Goal: Task Accomplishment & Management: Complete application form

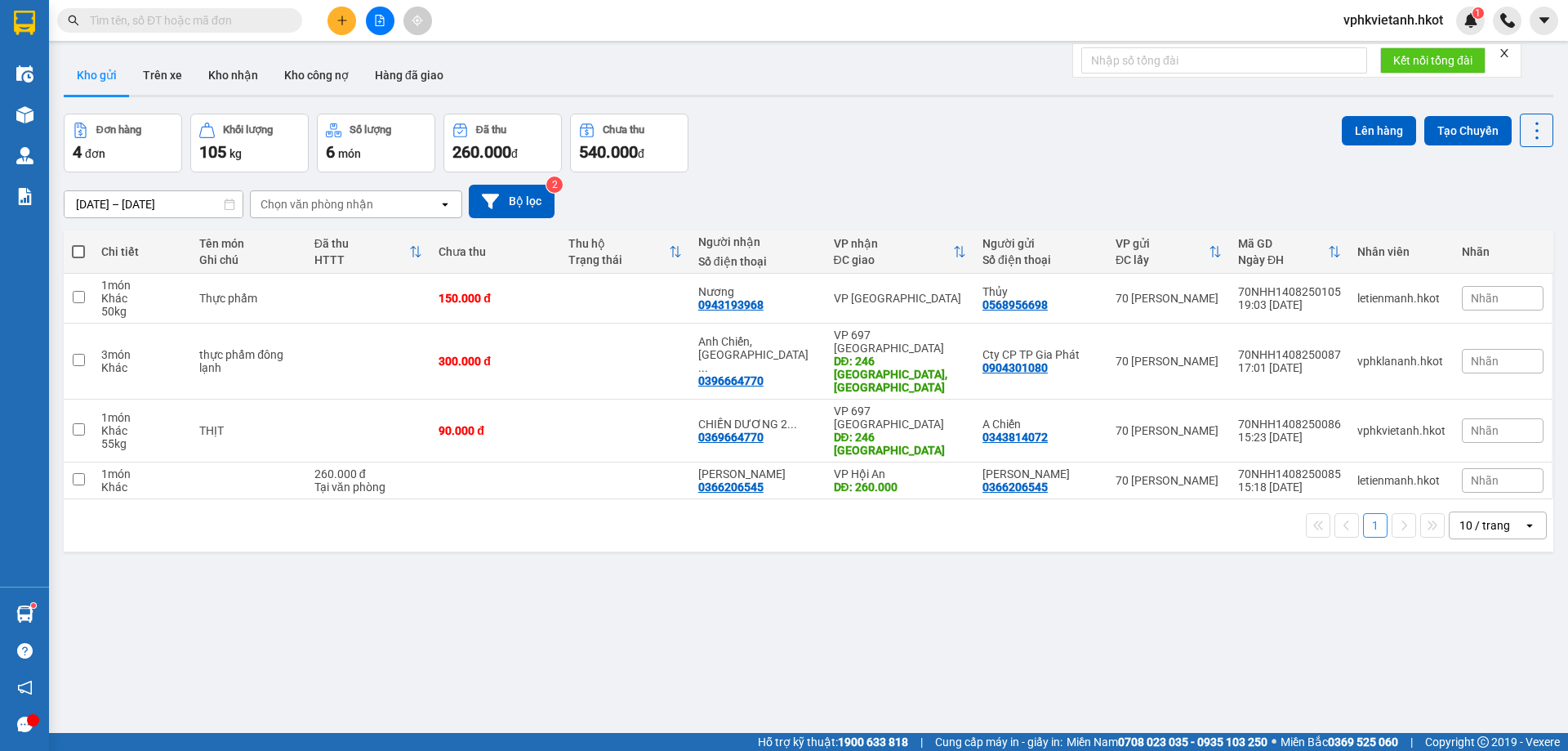
click at [129, 28] on input "text" at bounding box center [186, 20] width 193 height 18
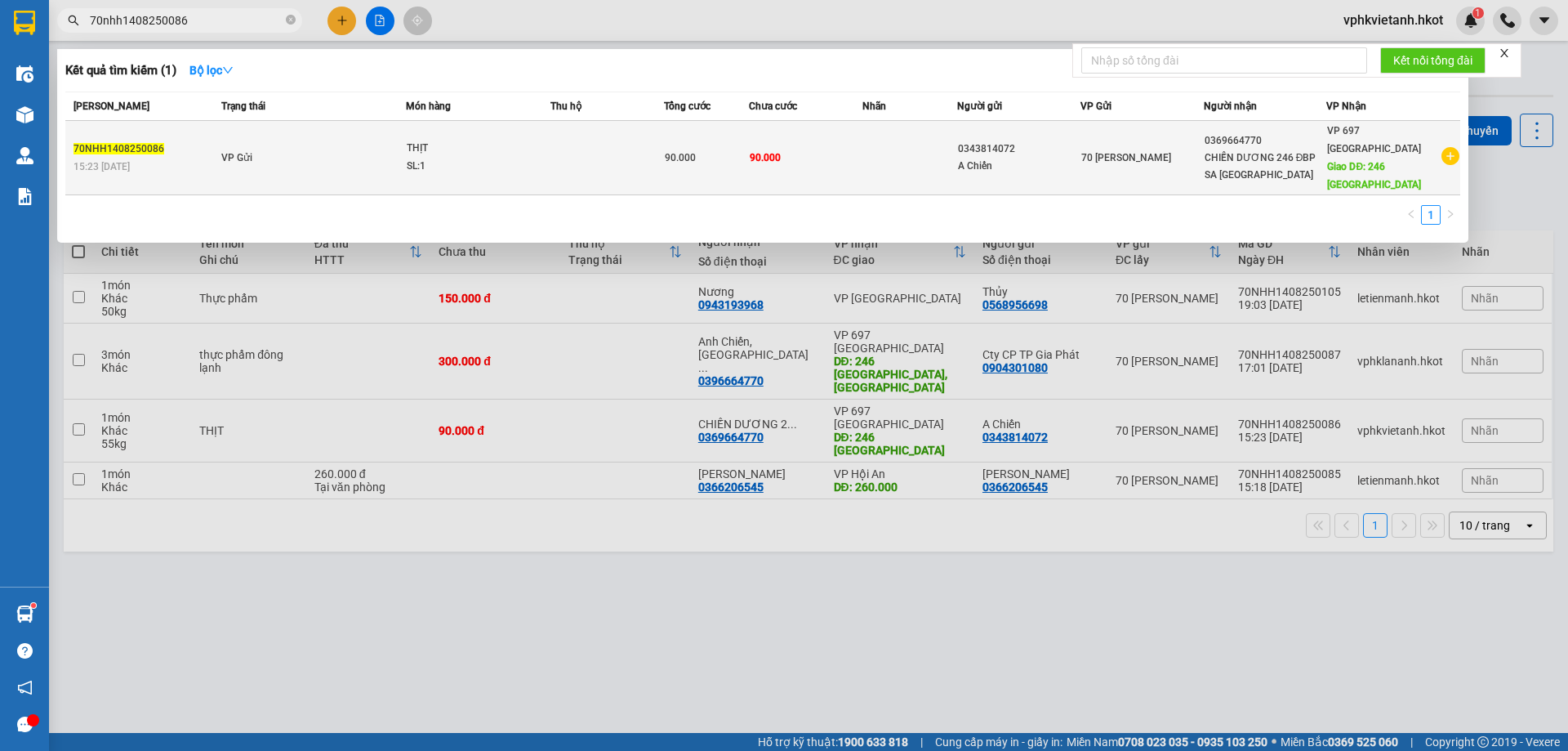
type input "70nhh1408250086"
click at [927, 155] on td at bounding box center [910, 157] width 95 height 74
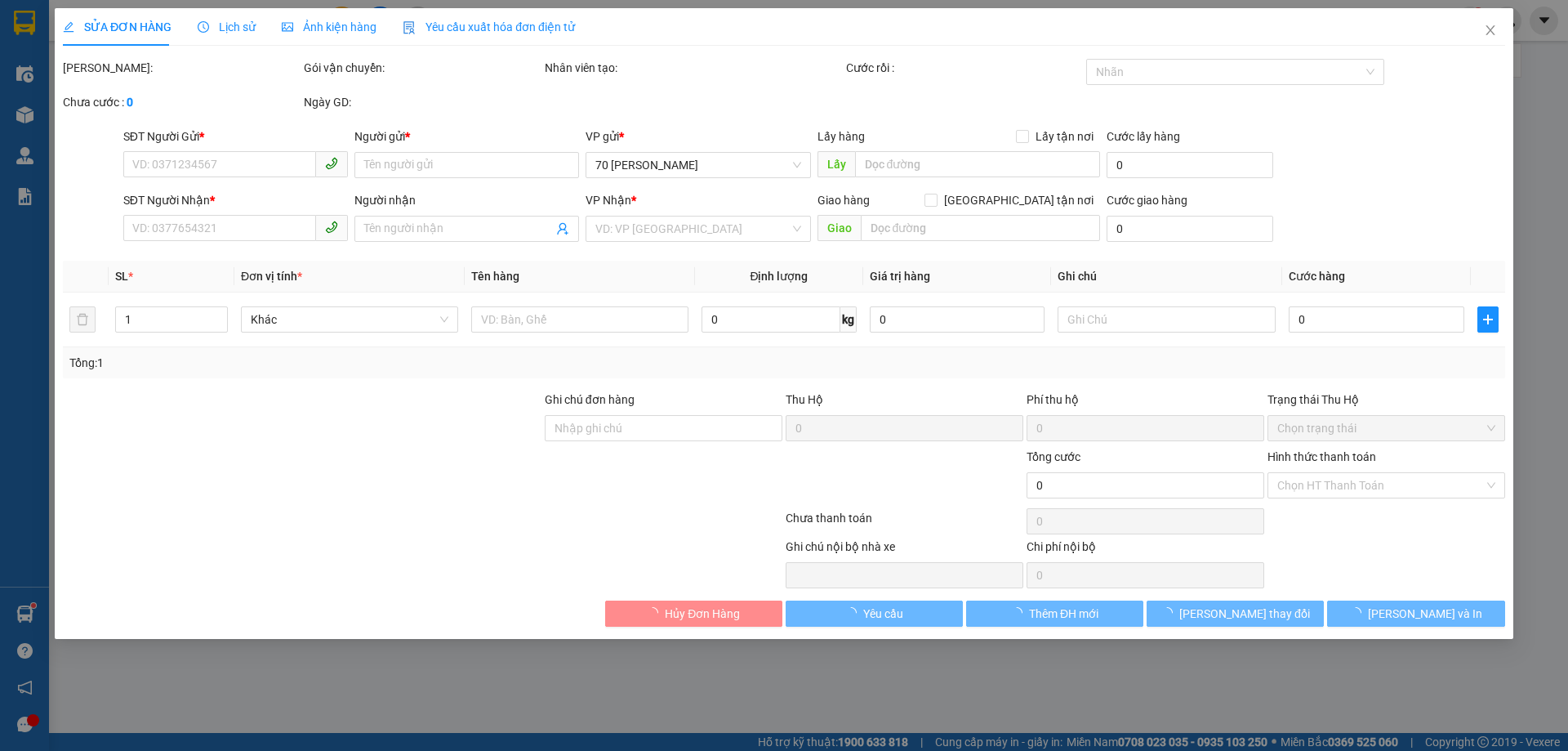
type input "0343814072"
type input "A Chiến"
type input "0369664770"
type input "CHIẾN DƯƠNG 246 ĐBP SA PA"
type input "246 Điện Biên Phủ"
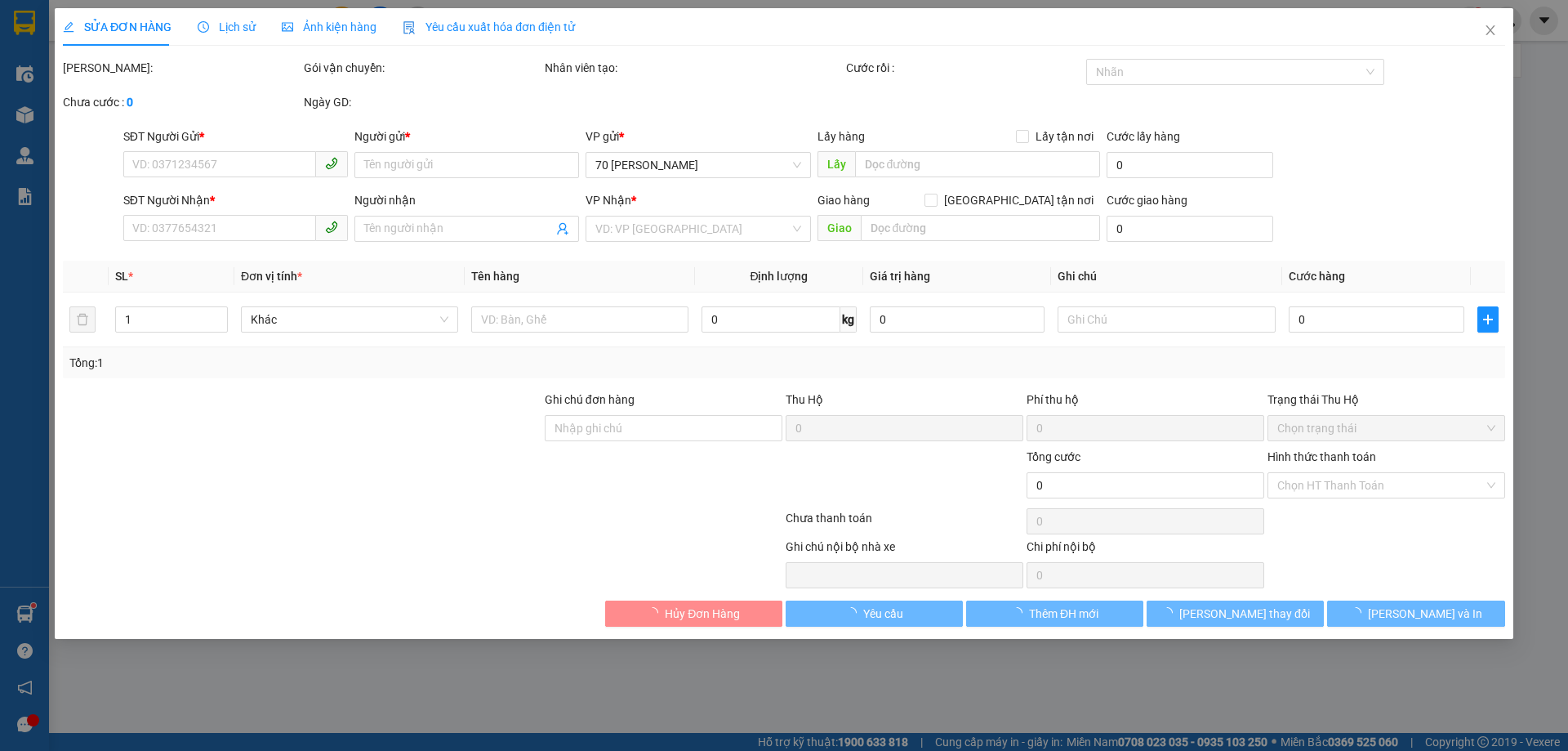
type input "90.000"
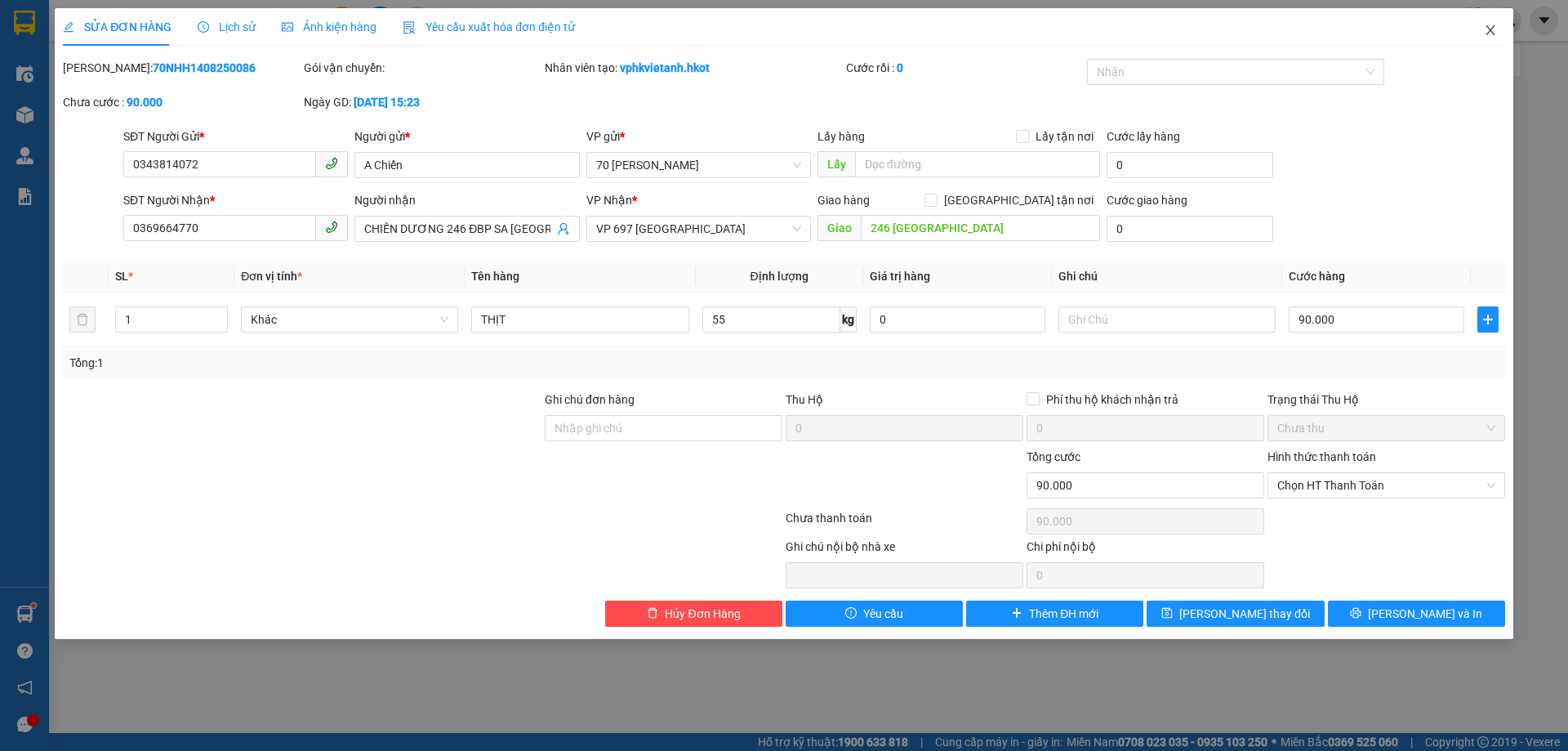
click at [1484, 27] on icon "close" at bounding box center [1491, 31] width 14 height 14
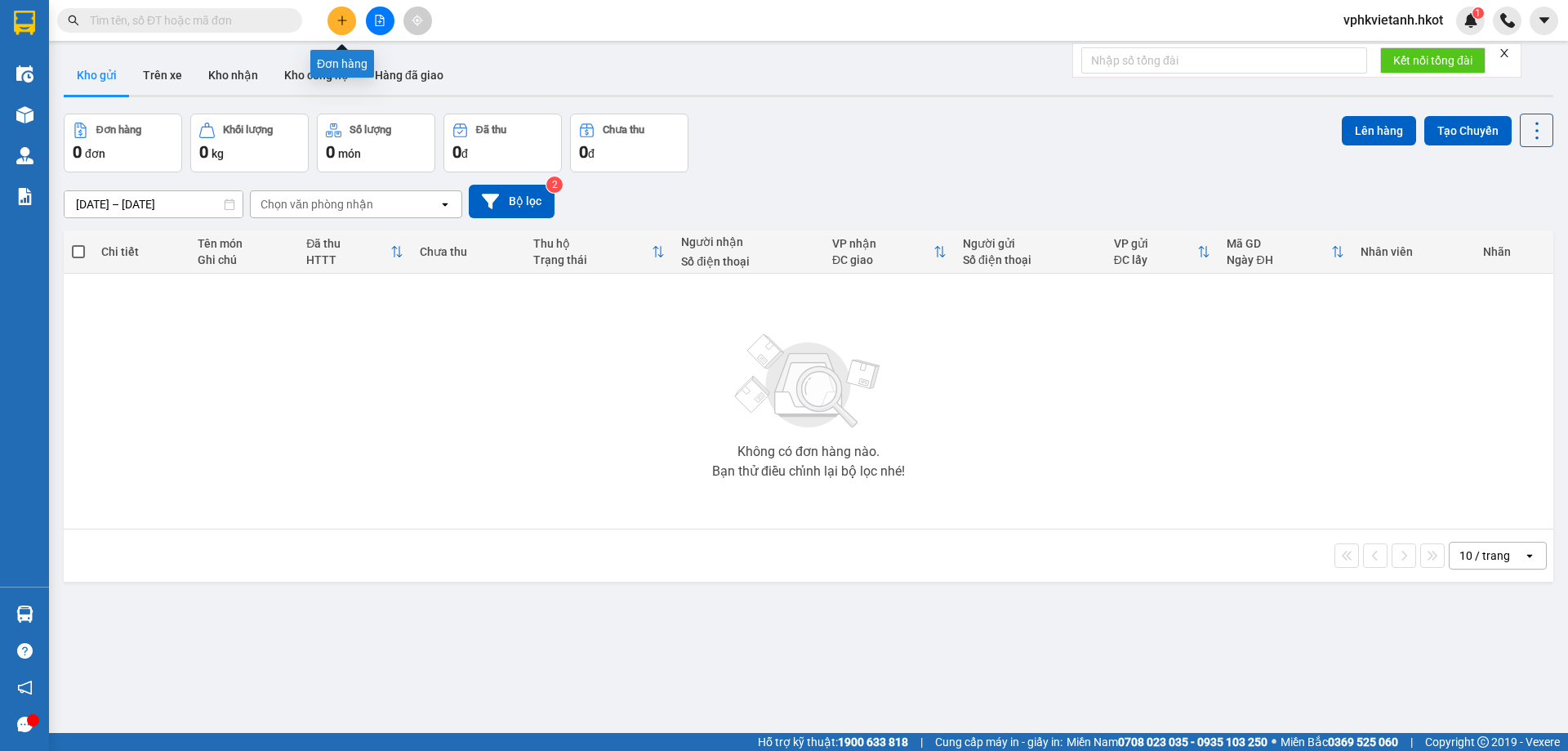
click at [338, 21] on icon "plus" at bounding box center [343, 20] width 12 height 12
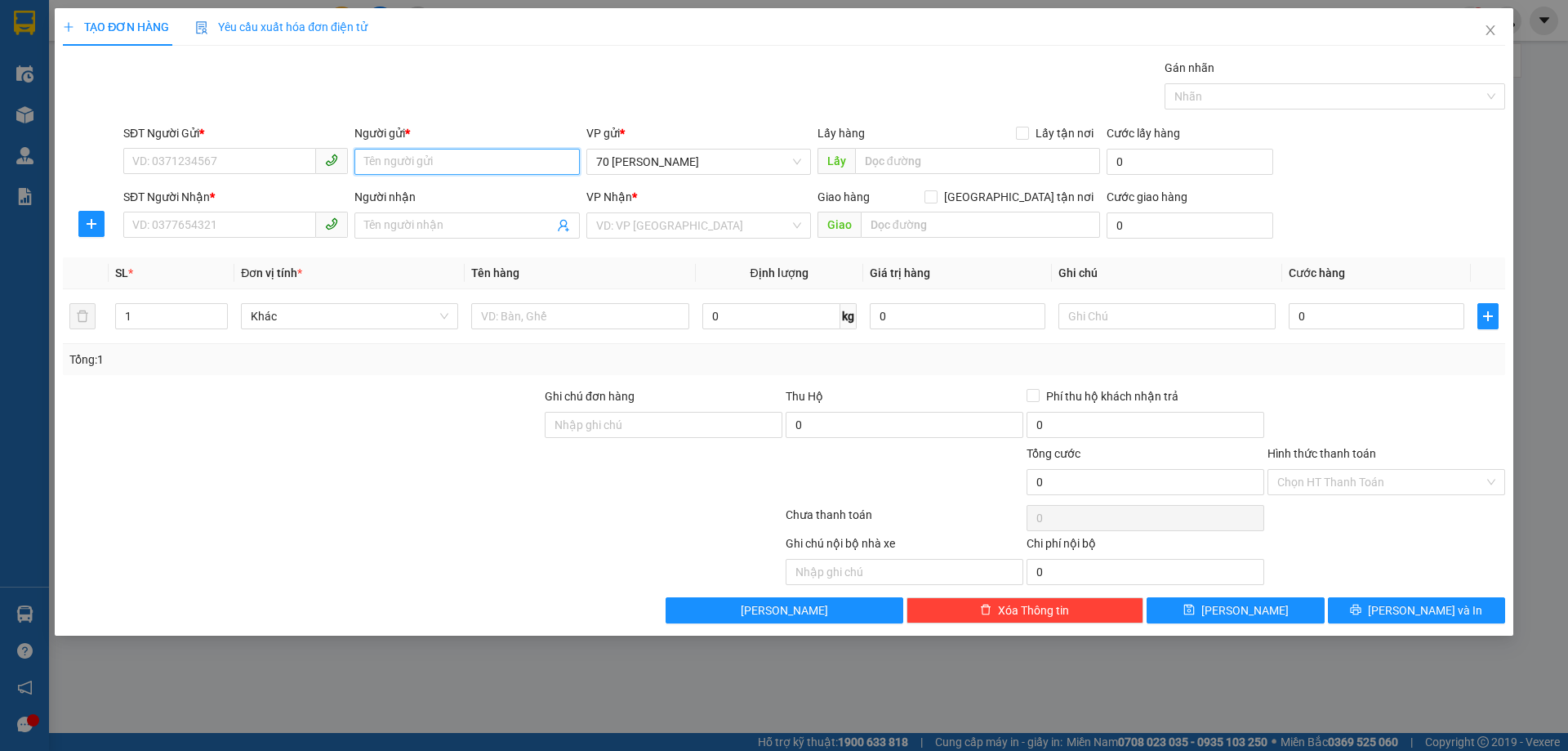
click at [396, 156] on input "Người gửi *" at bounding box center [466, 161] width 225 height 26
type input "[GEOGRAPHIC_DATA]"
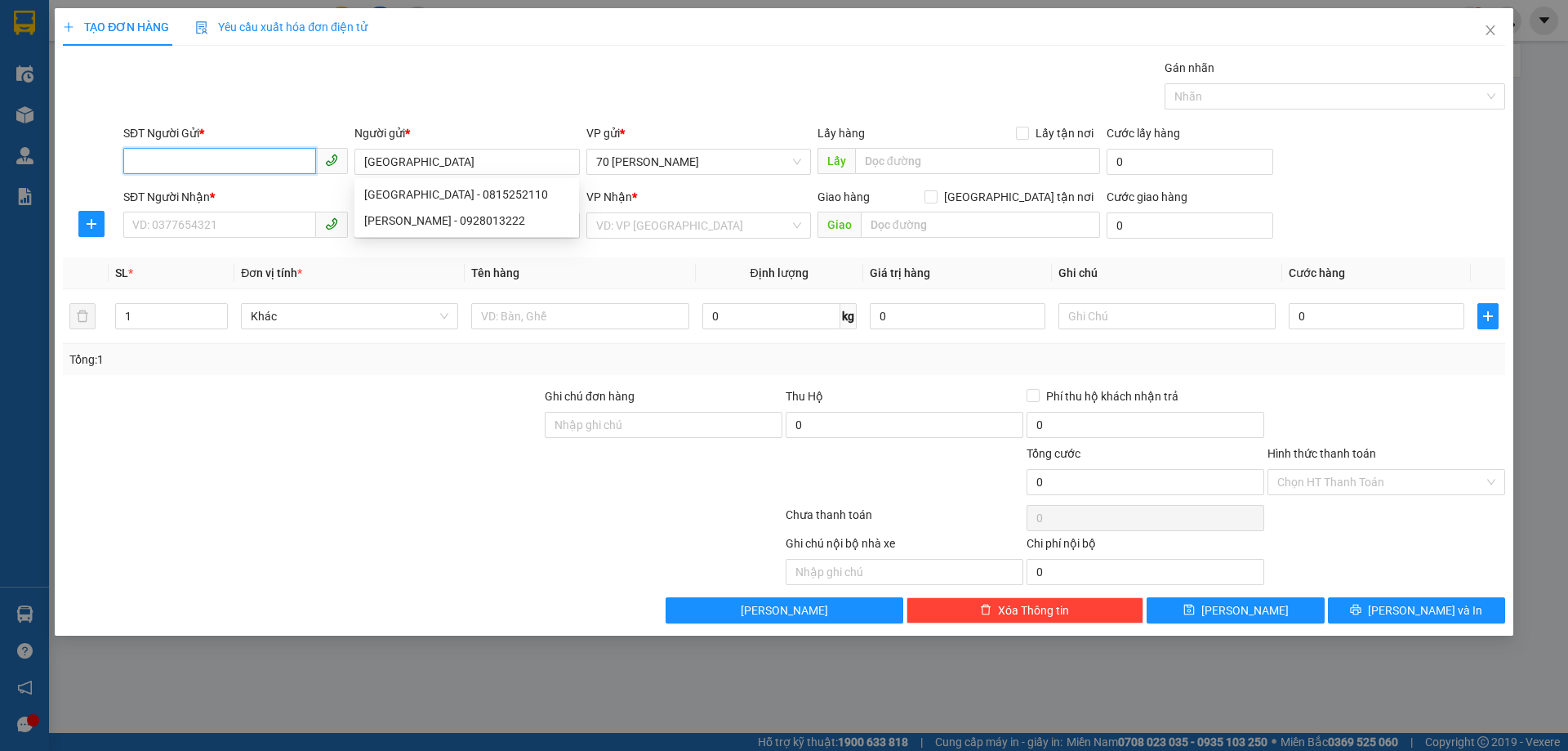
click at [215, 161] on input "SĐT Người Gửi *" at bounding box center [220, 160] width 193 height 26
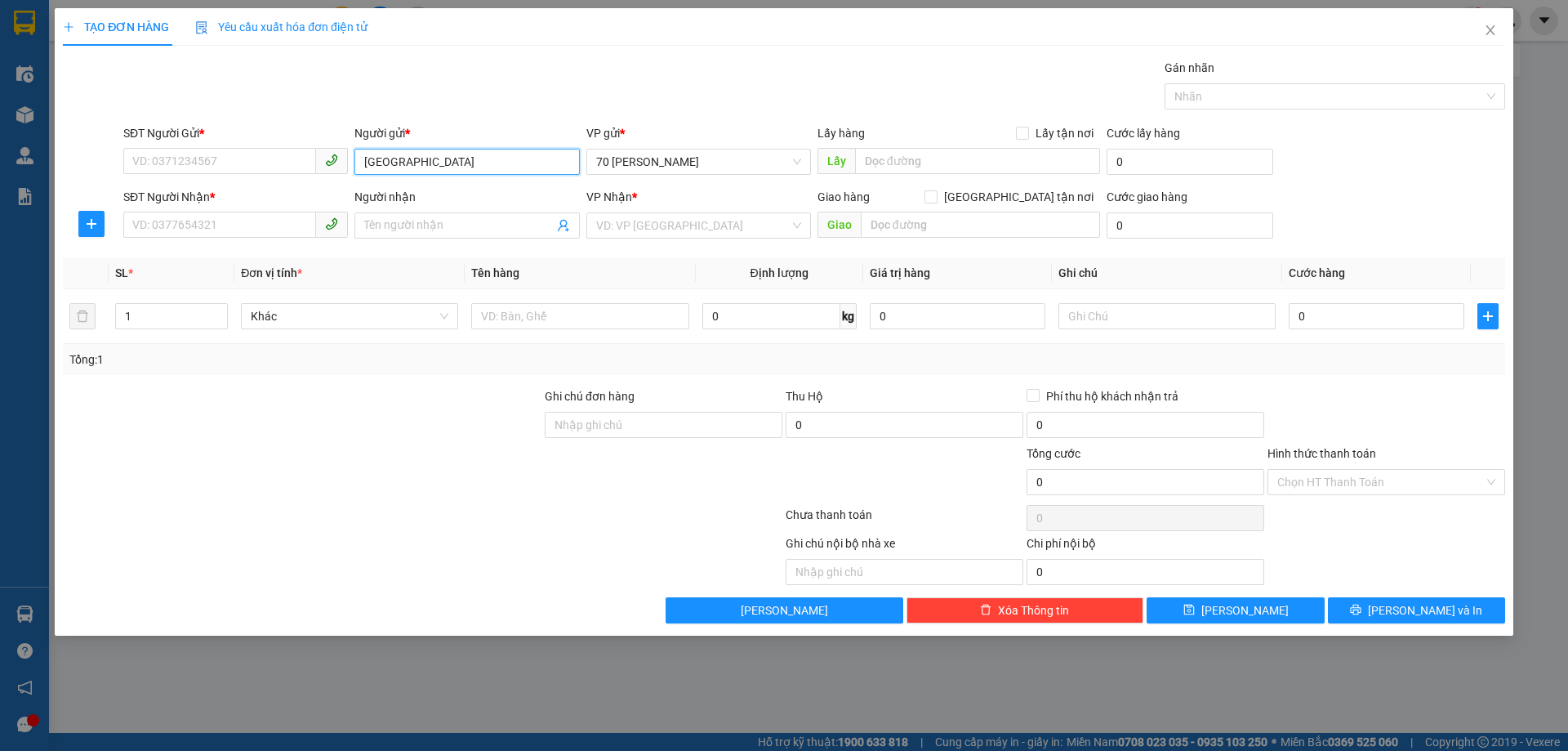
click at [420, 166] on input "[GEOGRAPHIC_DATA]" at bounding box center [466, 161] width 225 height 26
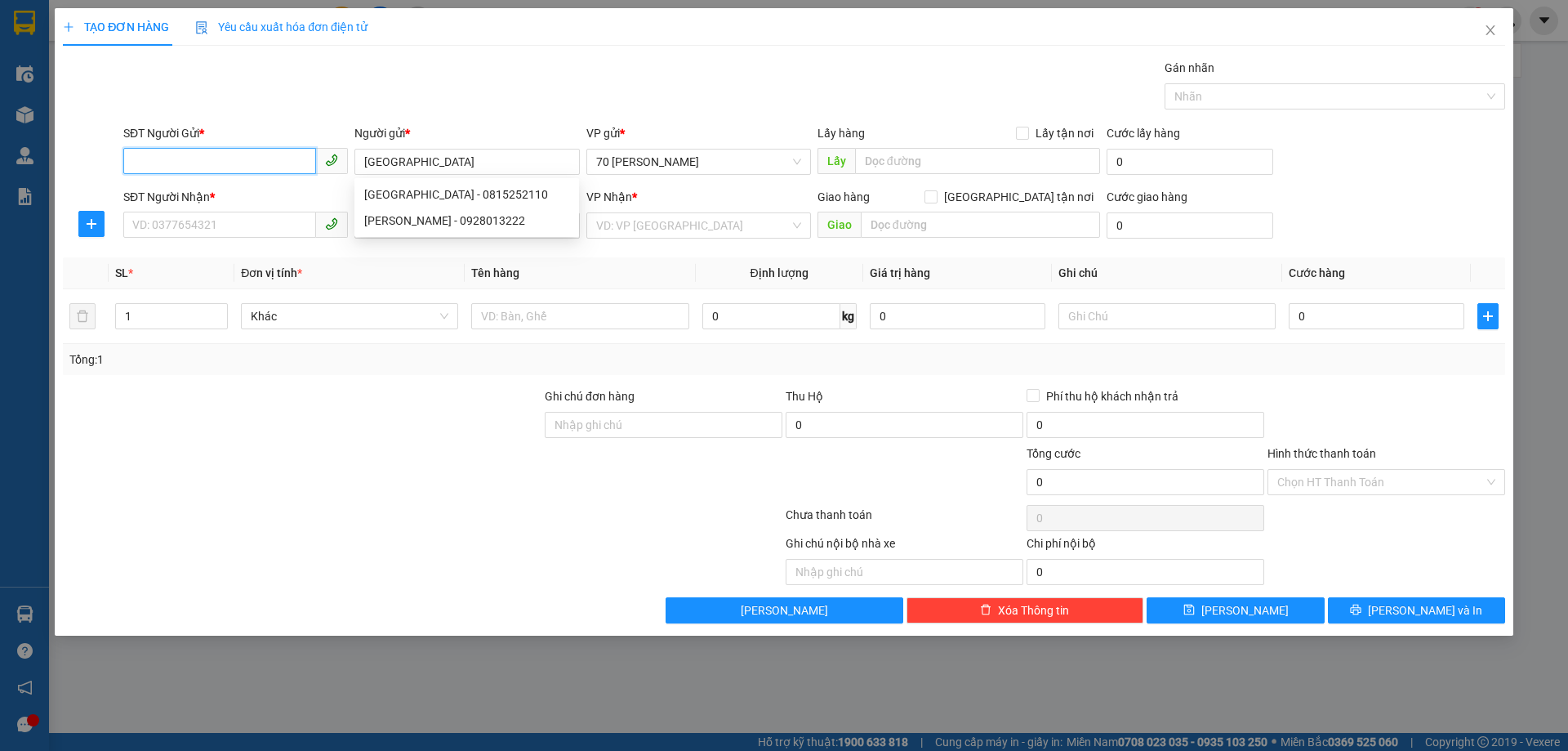
click at [246, 157] on input "SĐT Người Gửi *" at bounding box center [220, 160] width 193 height 26
type input "0938316666"
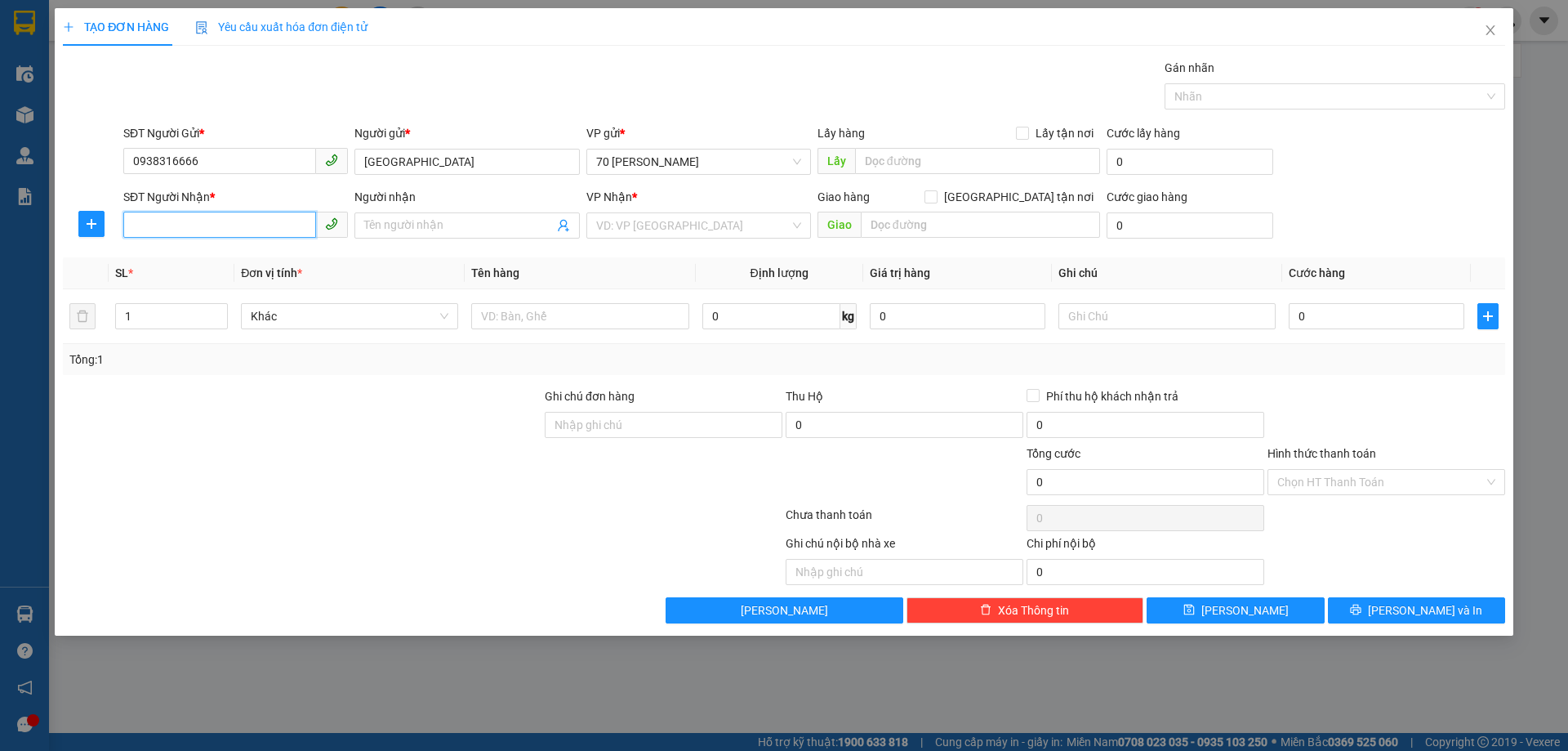
click at [215, 223] on input "SĐT Người Nhận *" at bounding box center [220, 224] width 193 height 26
click at [380, 227] on input "Người nhận" at bounding box center [457, 225] width 188 height 18
type input "Anh Thực"
click at [235, 225] on input "SĐT Người Nhận *" at bounding box center [220, 224] width 193 height 26
type input "0877767992"
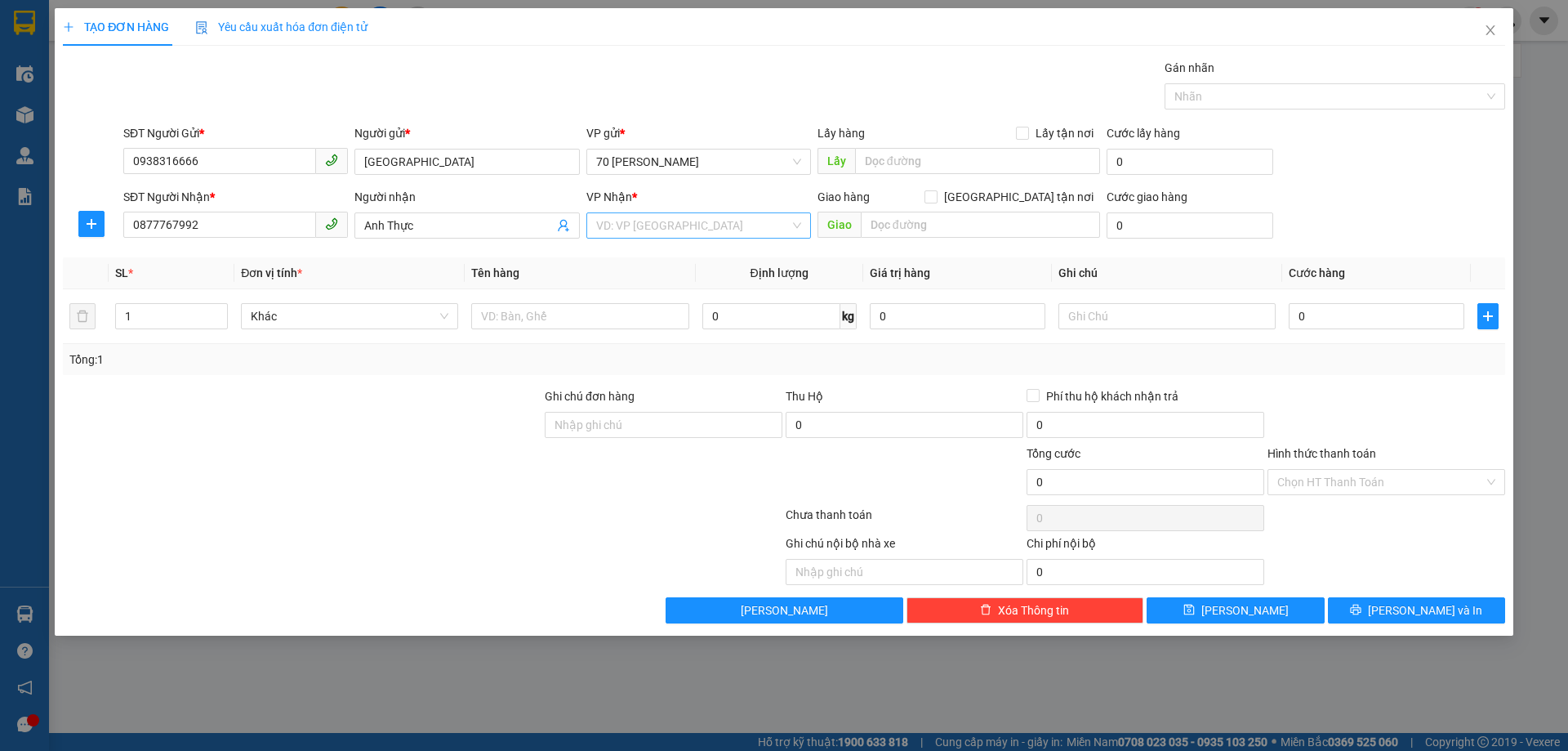
click at [685, 222] on input "search" at bounding box center [693, 225] width 194 height 24
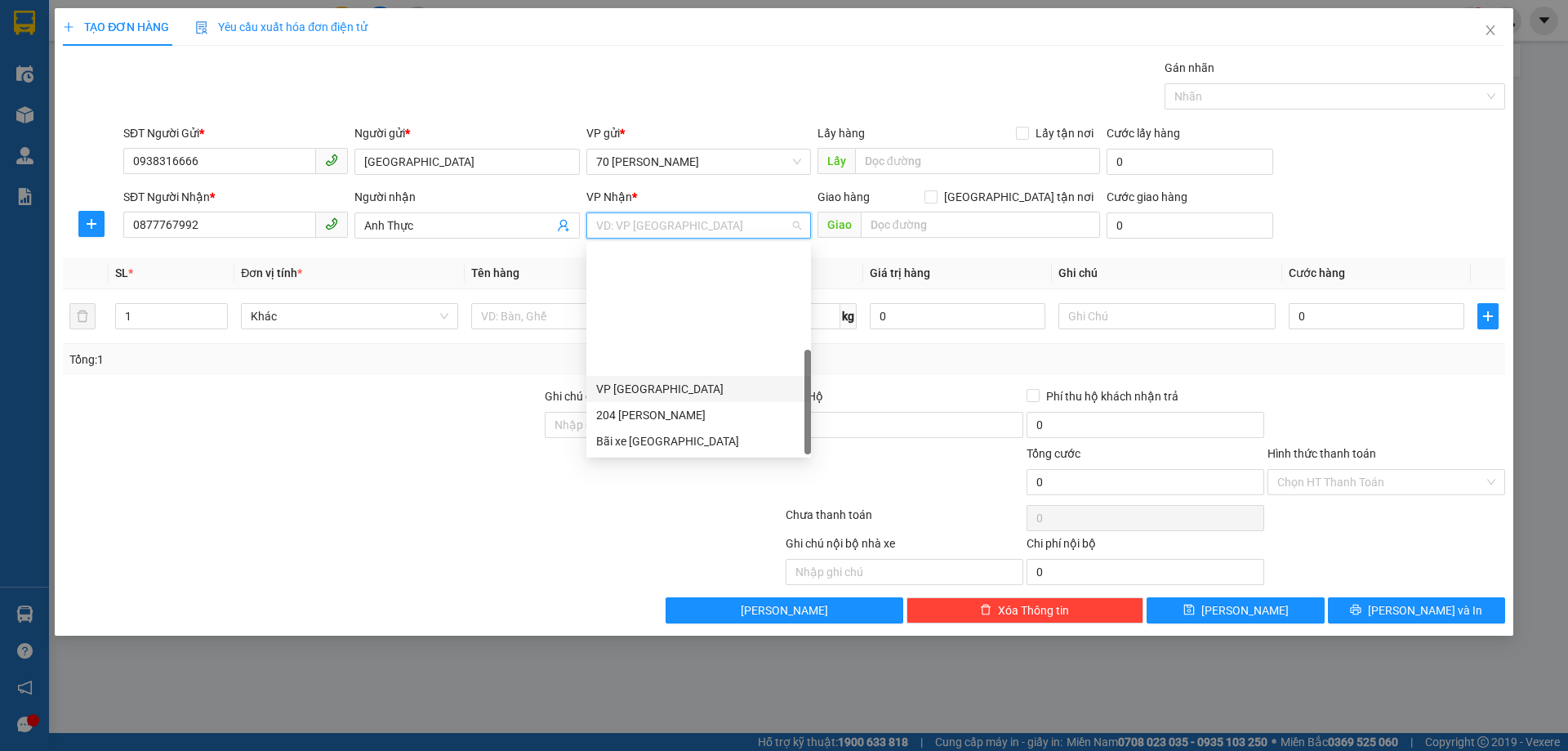
scroll to position [156, 0]
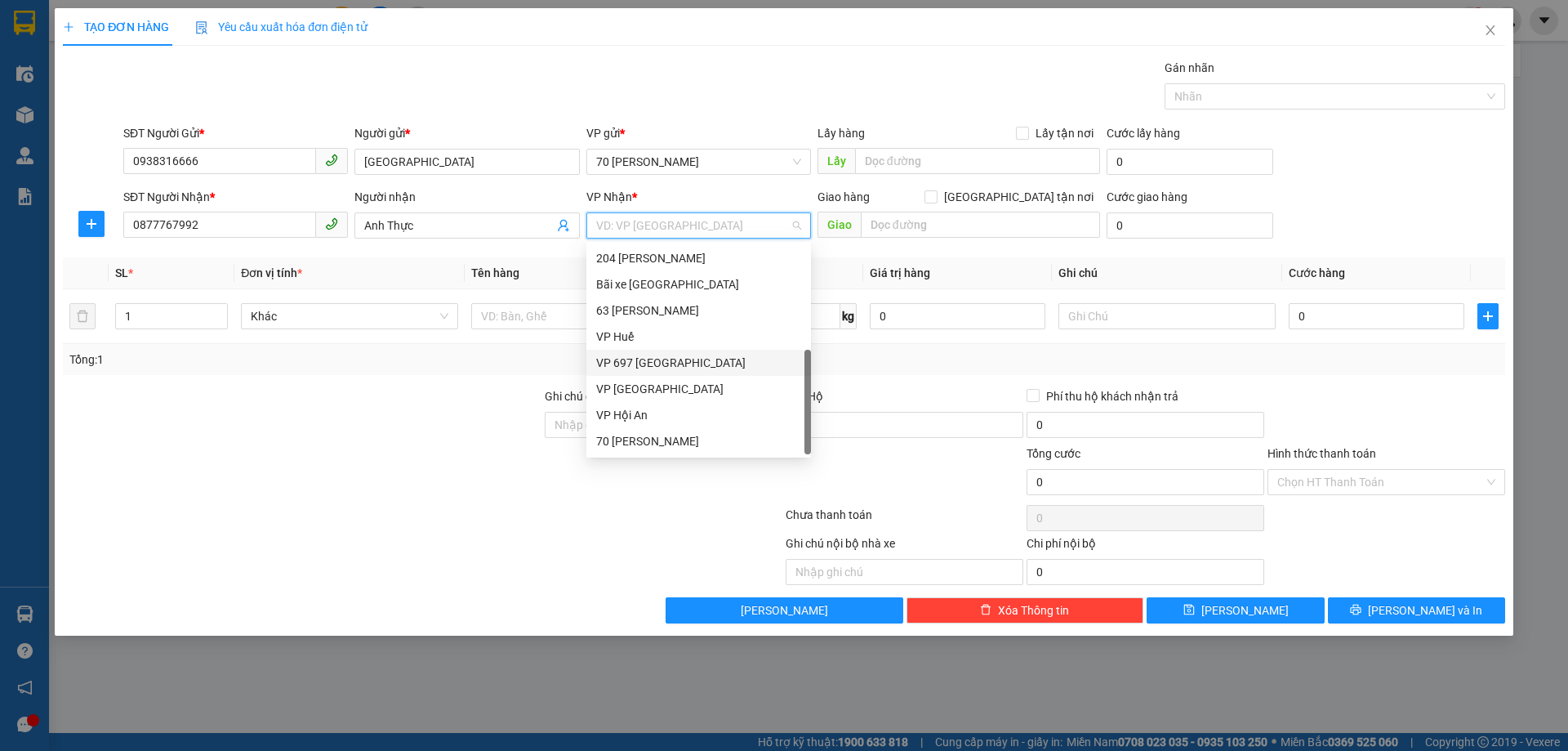
click at [650, 364] on div "VP 697 [GEOGRAPHIC_DATA]" at bounding box center [699, 362] width 205 height 18
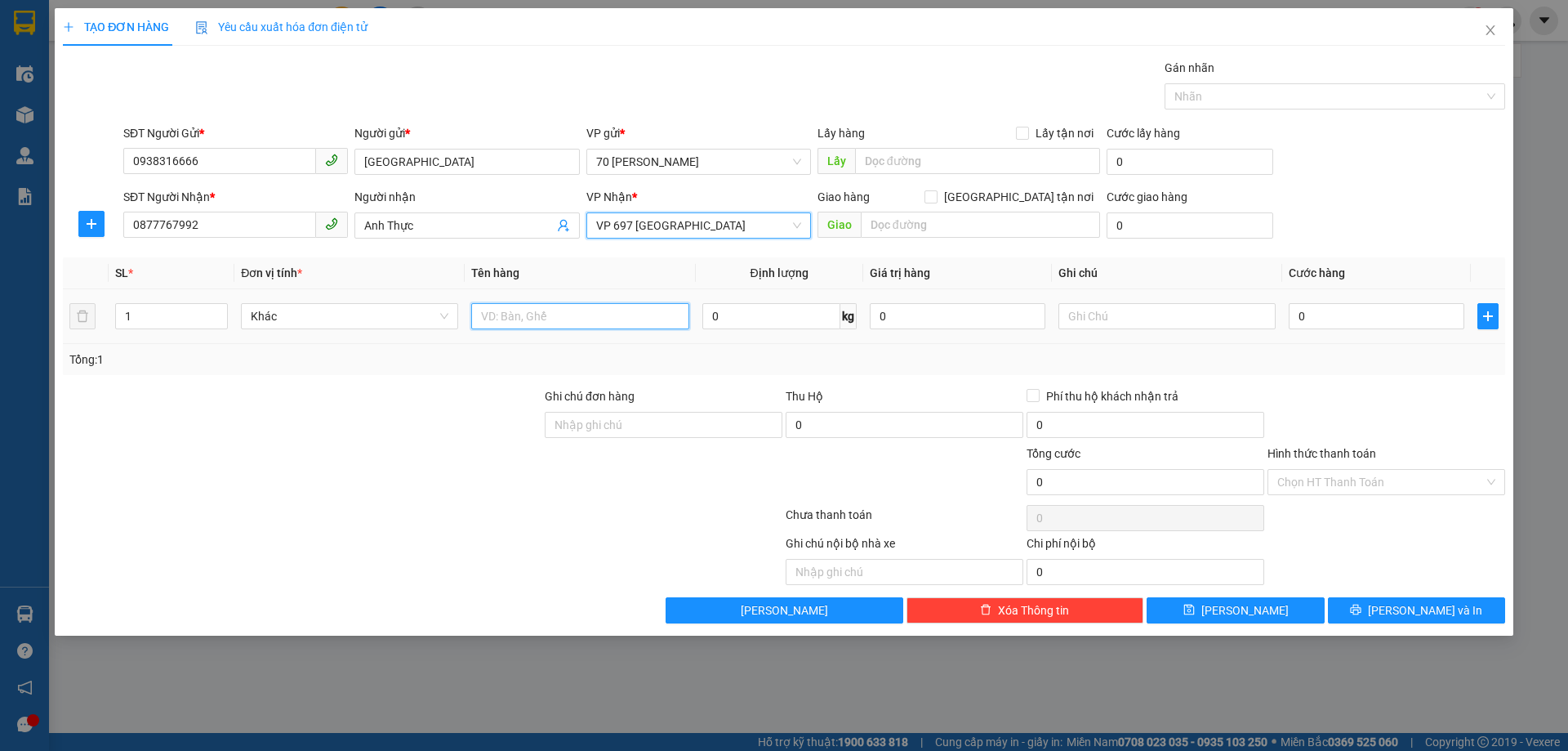
click at [541, 321] on input "text" at bounding box center [579, 316] width 217 height 26
type input "Linh kiện điện tử"
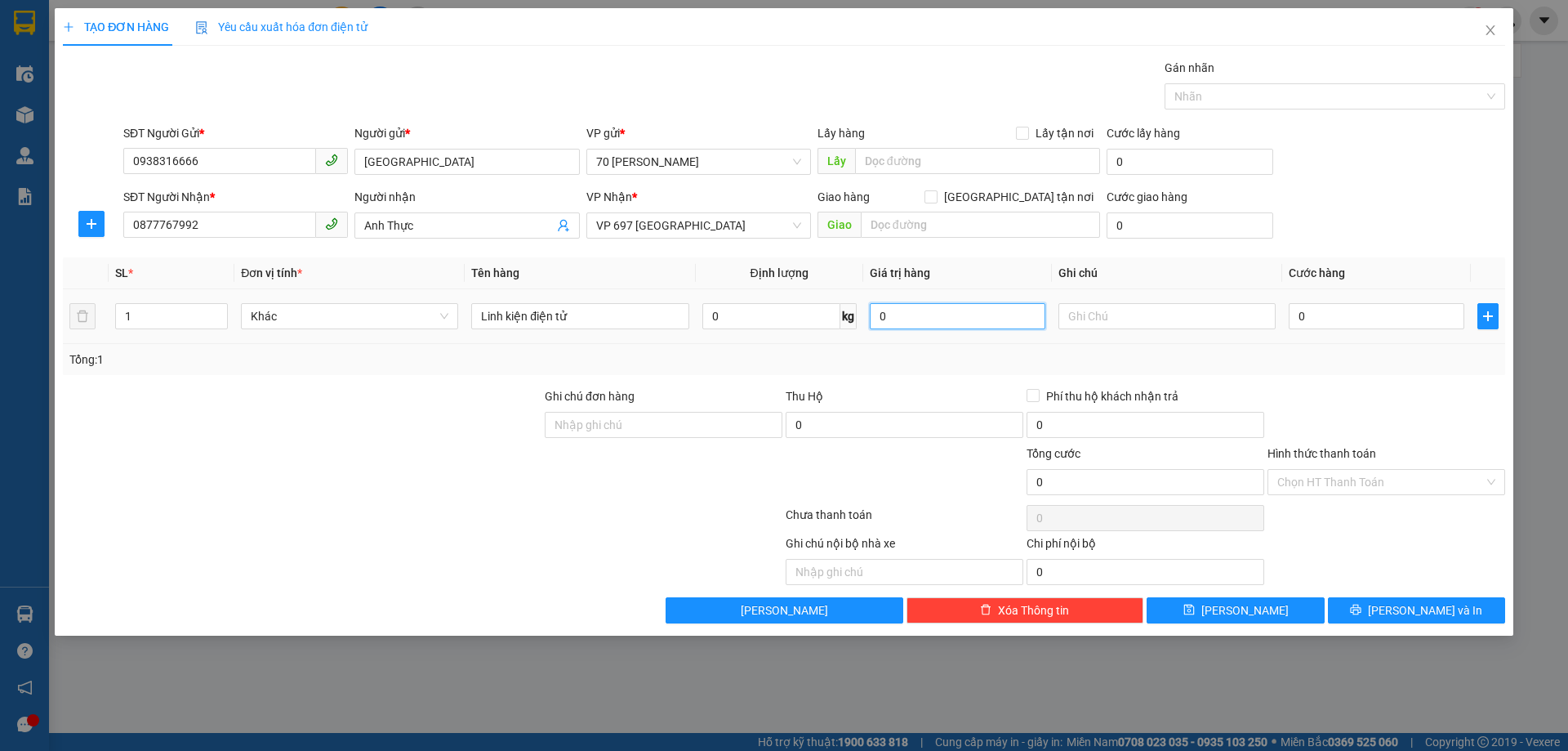
click at [931, 314] on input "0" at bounding box center [957, 316] width 176 height 26
click at [733, 319] on input "0" at bounding box center [771, 316] width 138 height 26
type input "1.5"
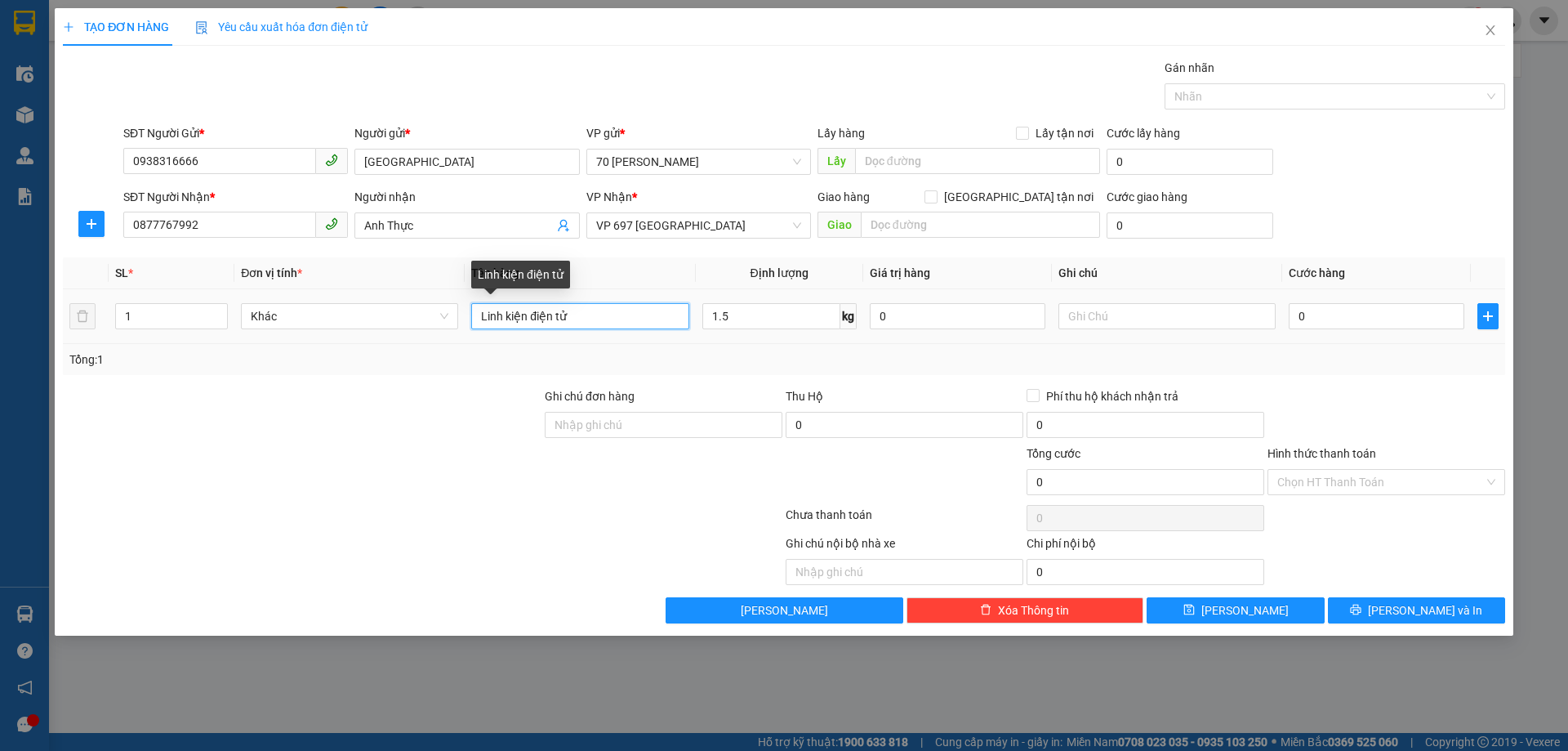
click at [639, 323] on input "Linh kiện điện tử" at bounding box center [579, 316] width 217 height 26
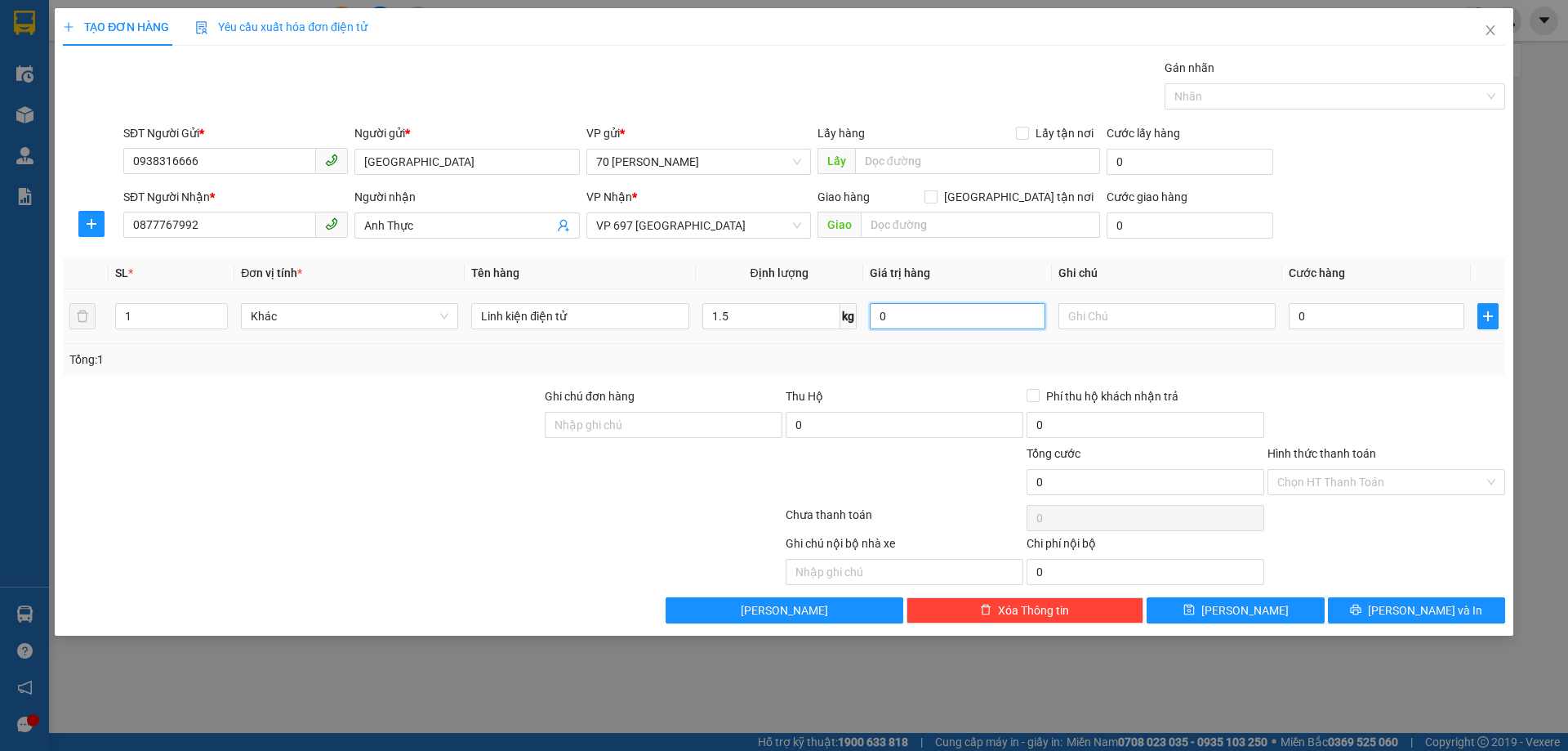
click at [906, 320] on input "0" at bounding box center [957, 316] width 176 height 26
click at [1092, 307] on input "text" at bounding box center [1167, 316] width 217 height 26
click at [1322, 314] on input "0" at bounding box center [1376, 316] width 176 height 26
type input "2"
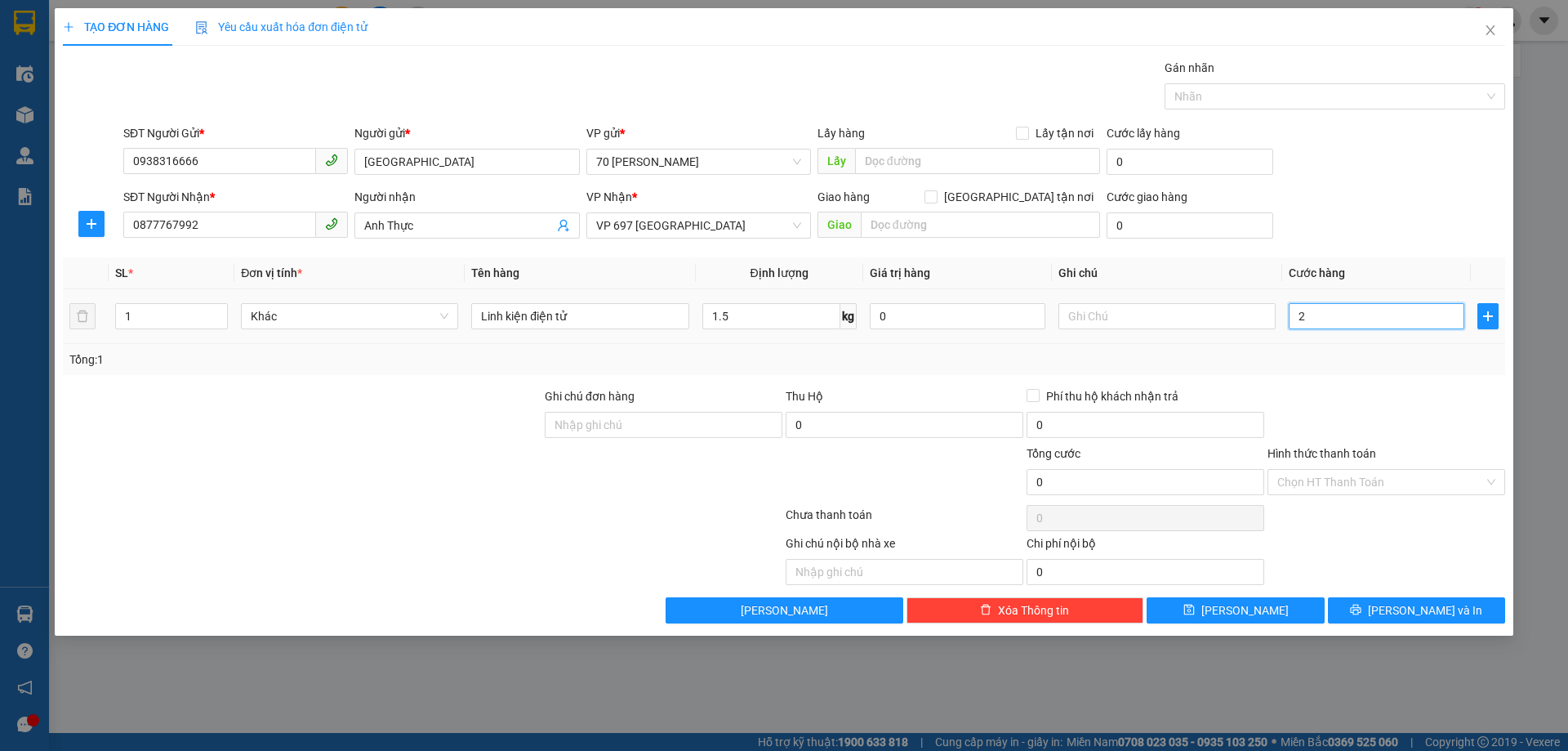
type input "2"
type input "20"
type input "200"
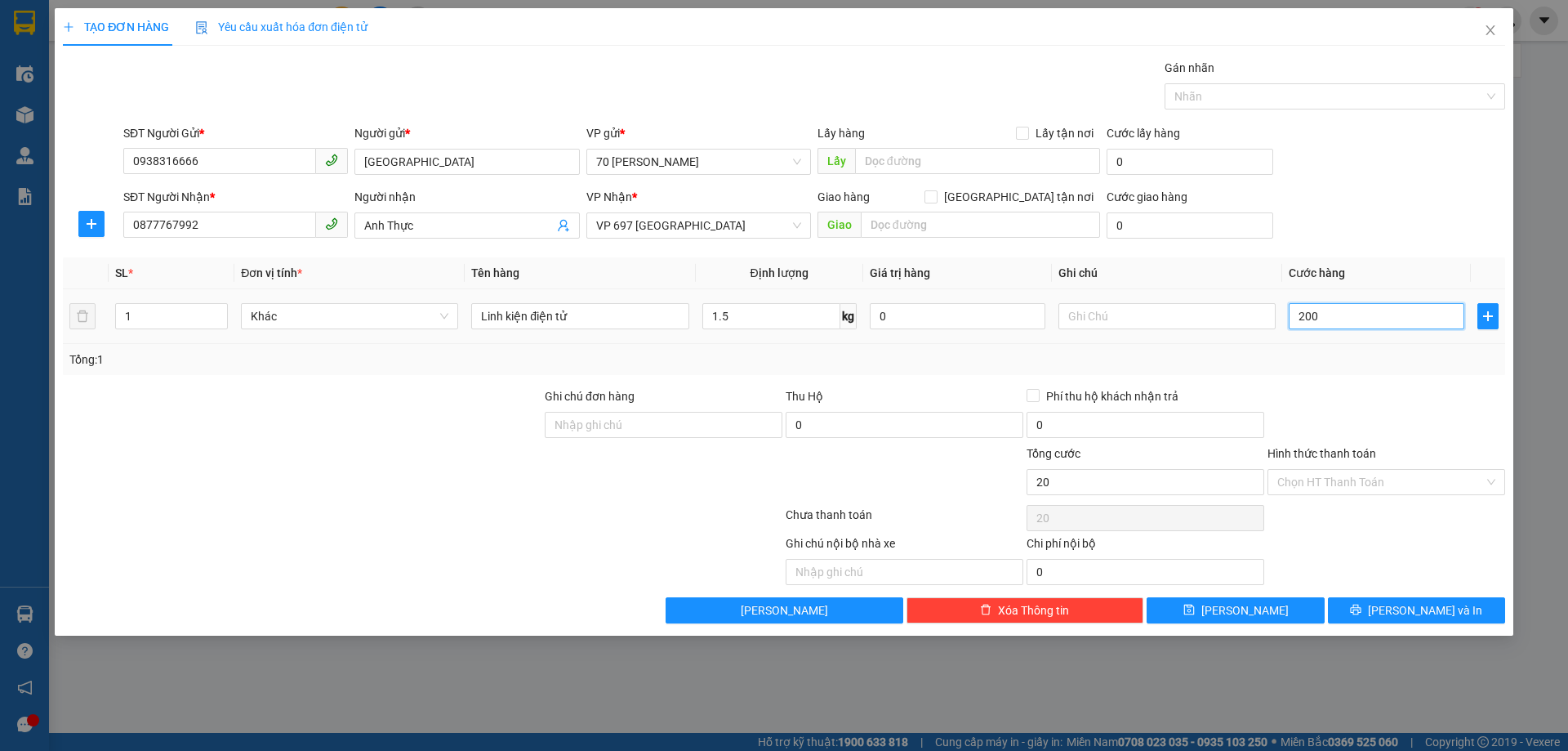
type input "200"
type input "2.000"
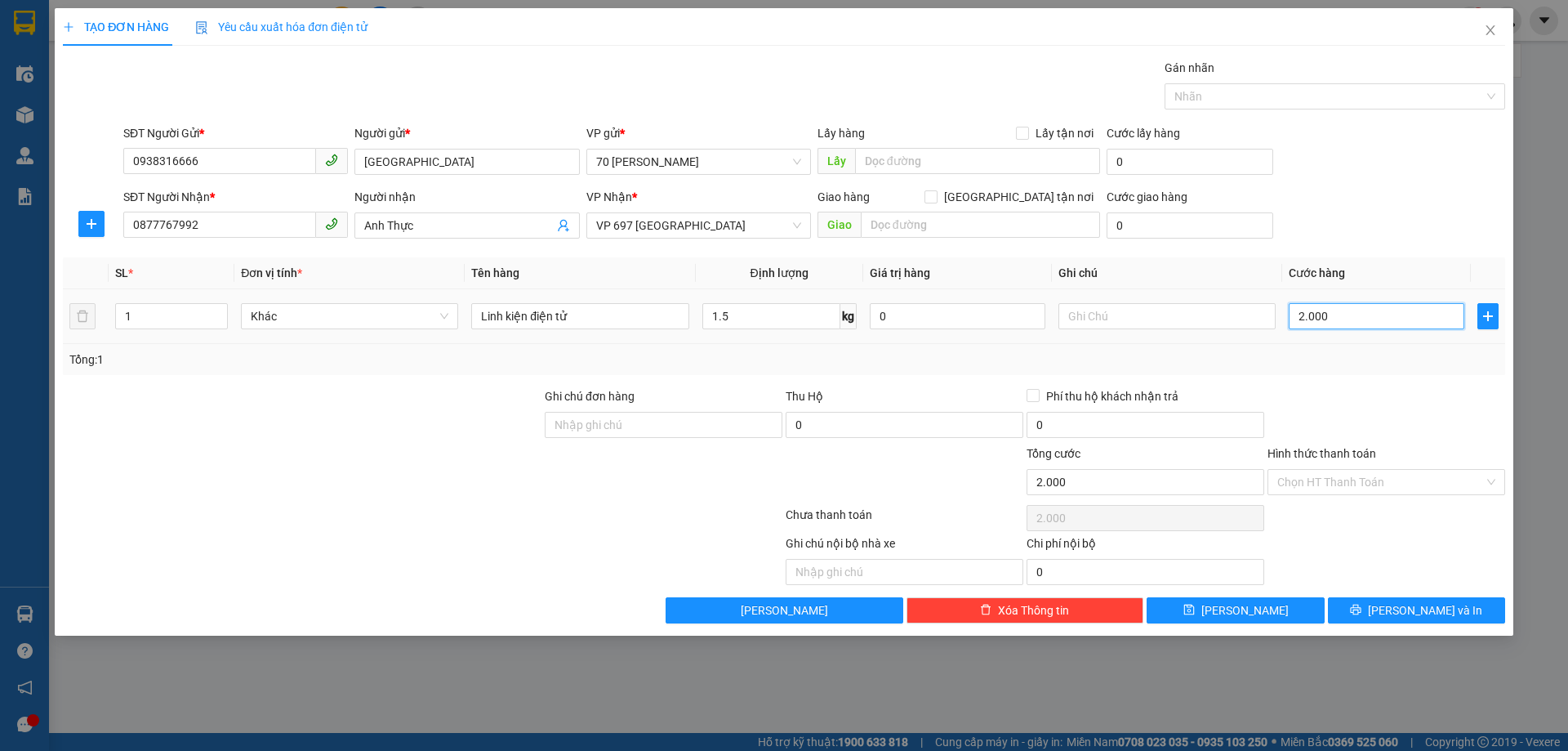
type input "20.000"
type input "200.000"
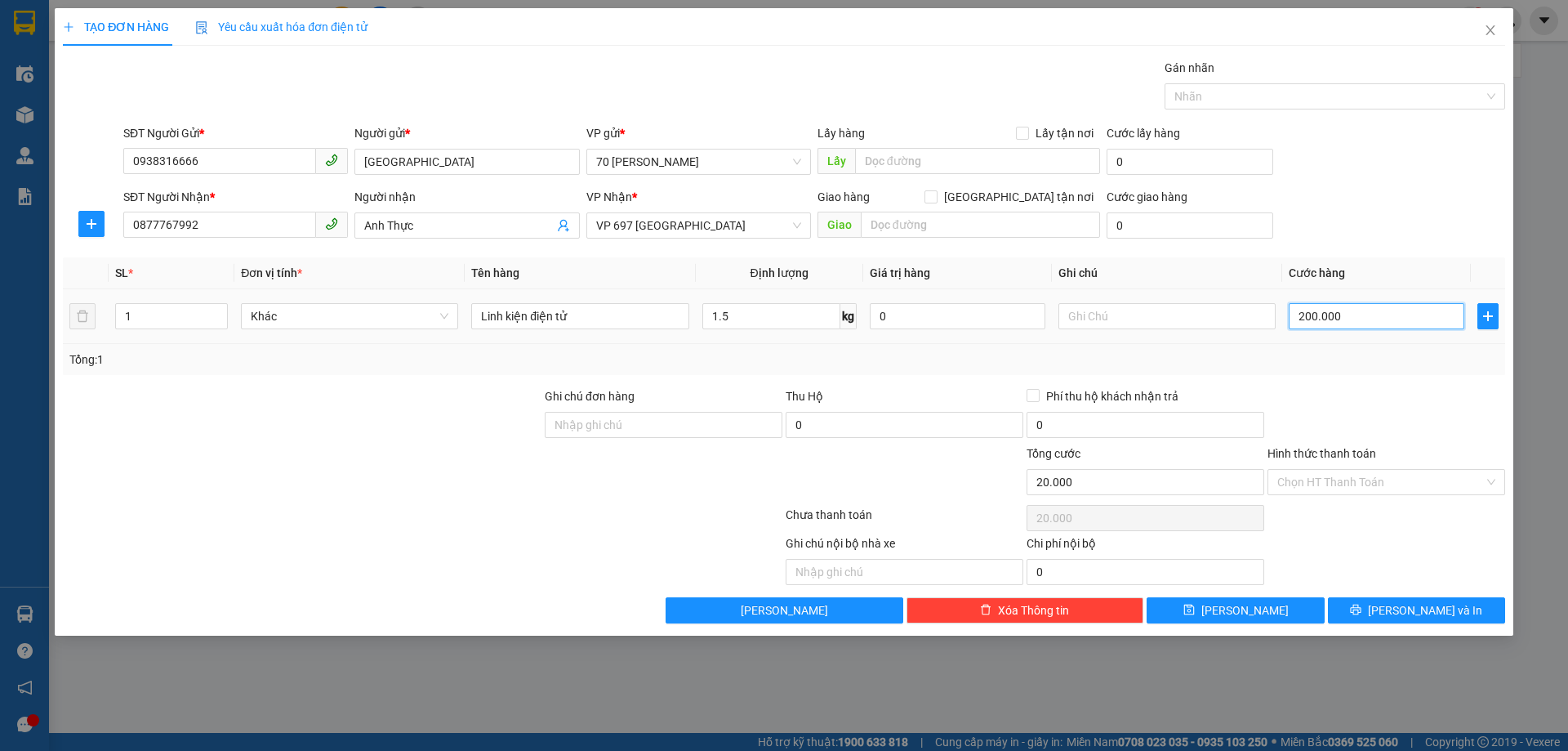
type input "200.000"
click at [1156, 311] on input "text" at bounding box center [1167, 316] width 217 height 26
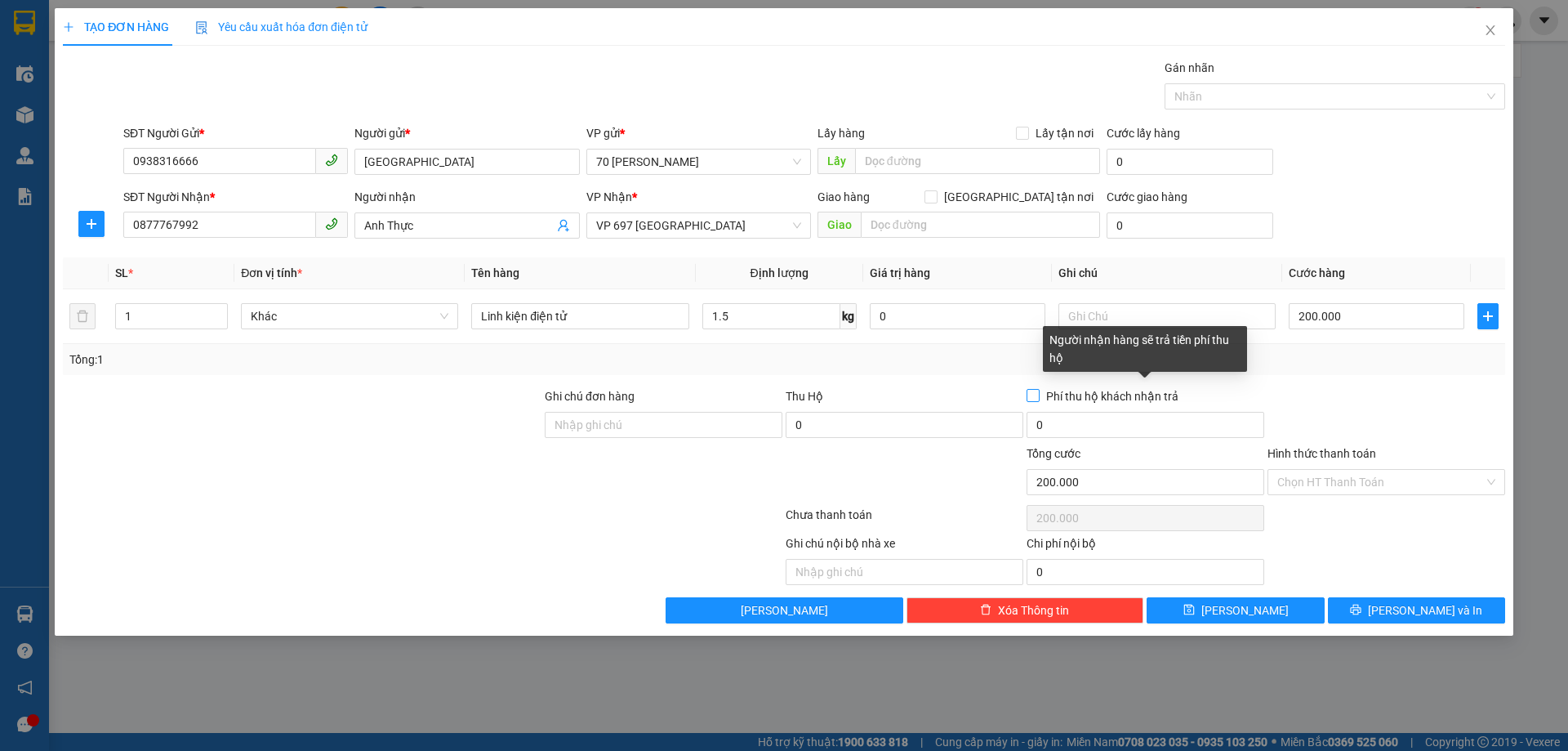
click at [1029, 394] on input "Phí thu hộ khách nhận trả" at bounding box center [1032, 395] width 12 height 12
checkbox input "true"
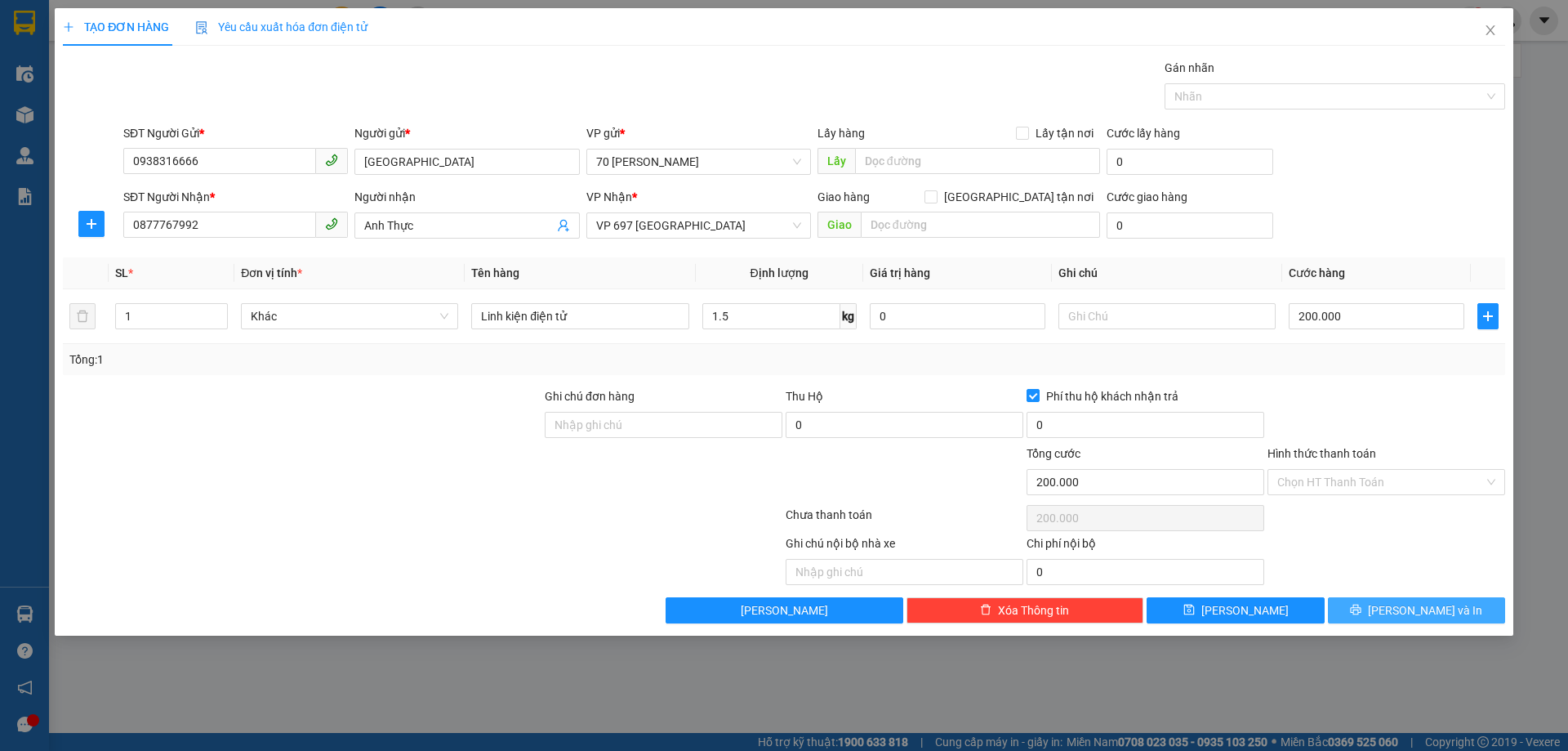
click at [1381, 613] on button "[PERSON_NAME] và In" at bounding box center [1417, 610] width 178 height 26
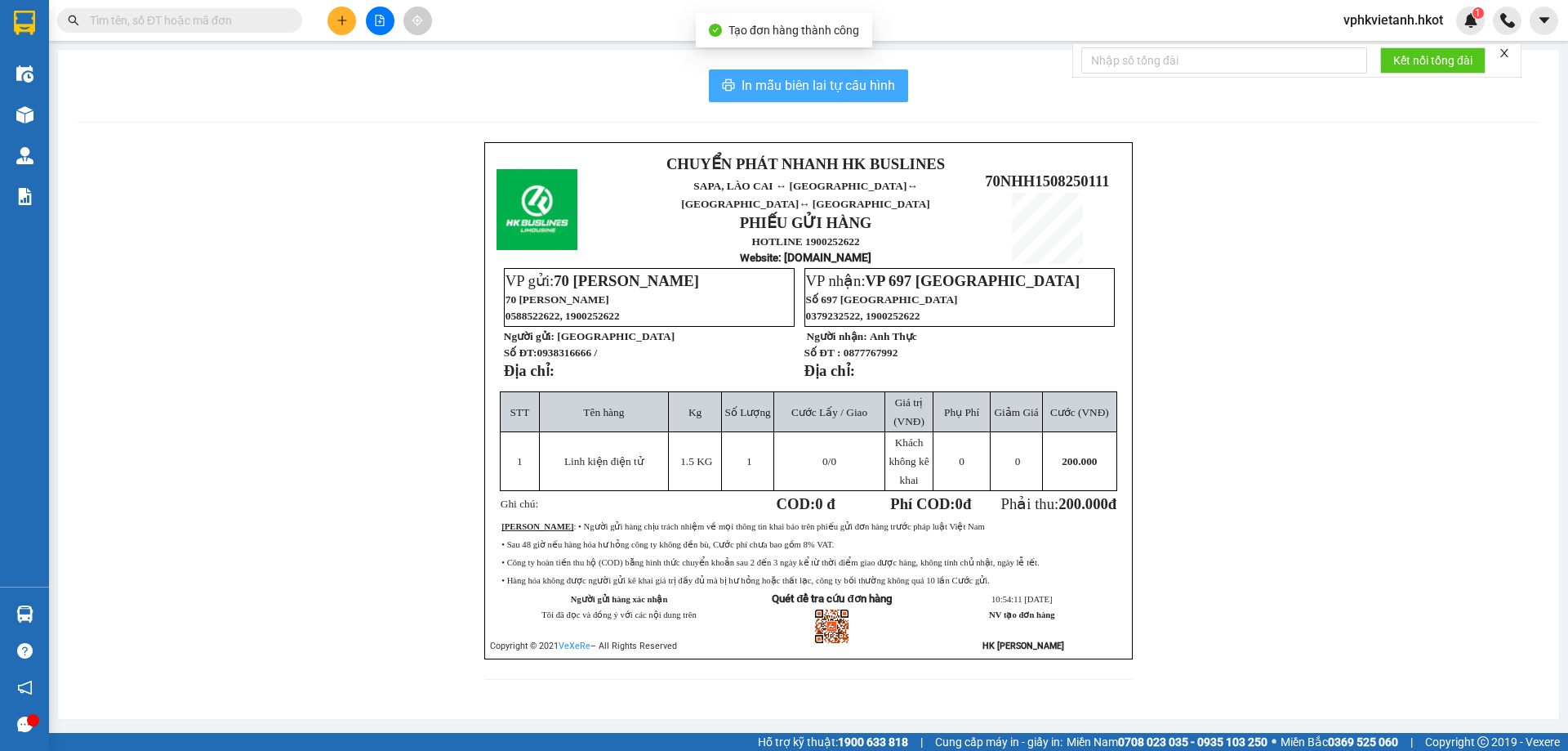
click at [784, 77] on span "In mẫu biên lai tự cấu hình" at bounding box center [817, 85] width 153 height 20
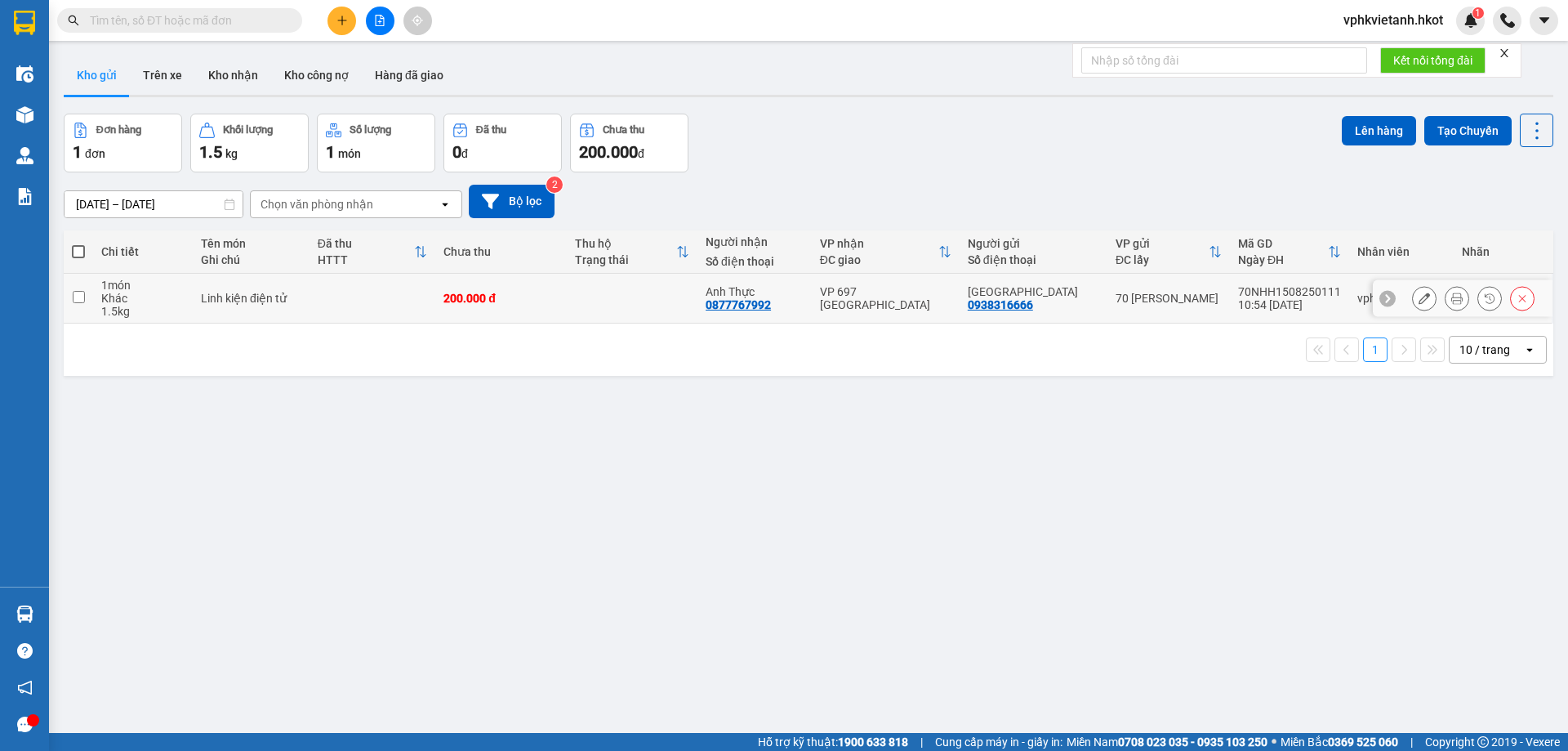
click at [1451, 300] on icon at bounding box center [1457, 298] width 12 height 12
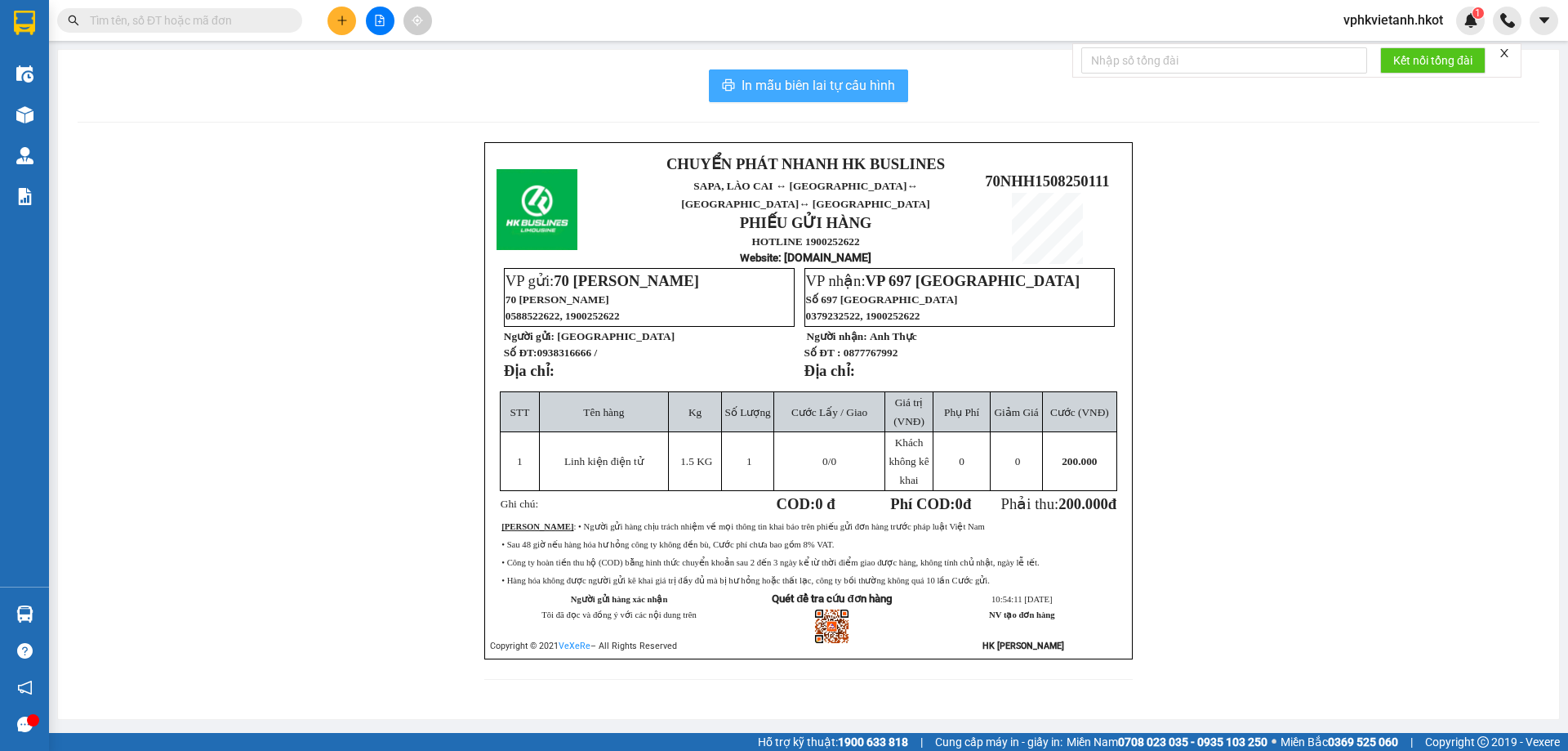
click at [749, 83] on span "In mẫu biên lai tự cấu hình" at bounding box center [817, 85] width 153 height 20
